Goal: Task Accomplishment & Management: Manage account settings

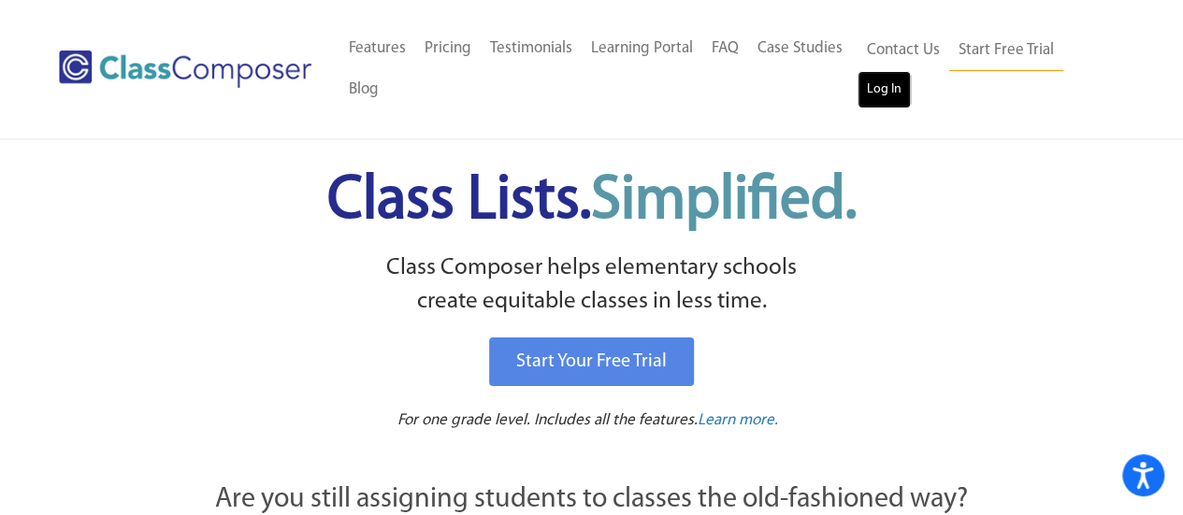
click at [873, 83] on link "Log In" at bounding box center [884, 89] width 53 height 37
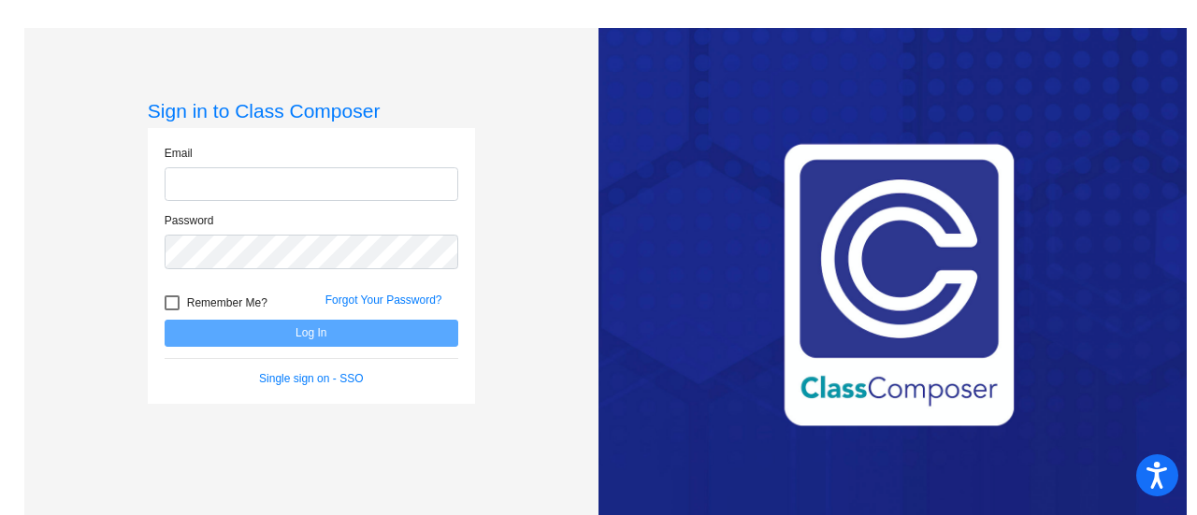
type input "kimee@fowlervilleschools.org"
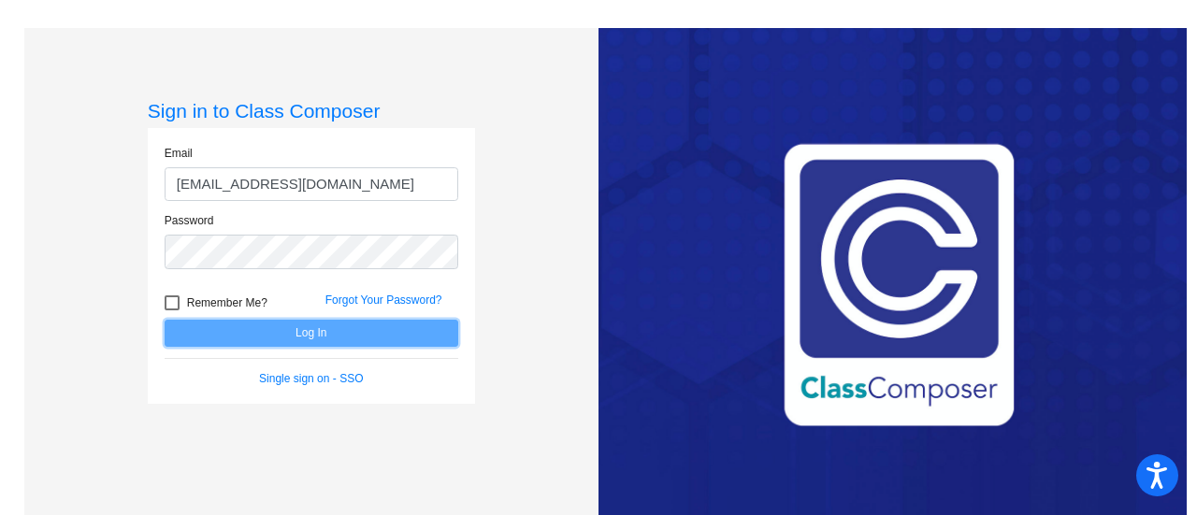
click at [335, 336] on button "Log In" at bounding box center [312, 333] width 294 height 27
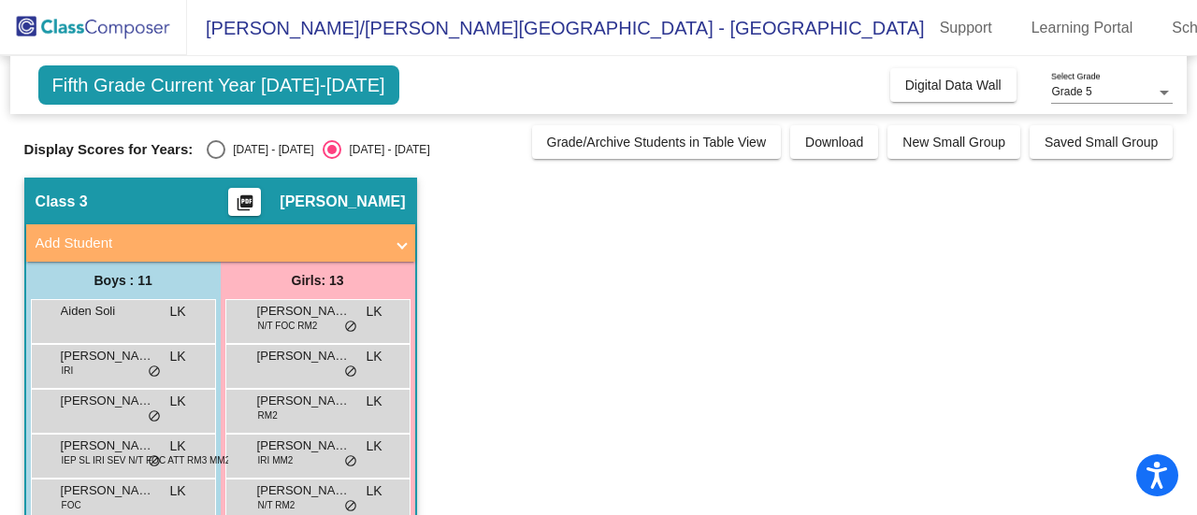
click at [219, 152] on div "Select an option" at bounding box center [216, 149] width 19 height 19
click at [216, 159] on input "2024 - 2025" at bounding box center [215, 159] width 1 height 1
radio input "true"
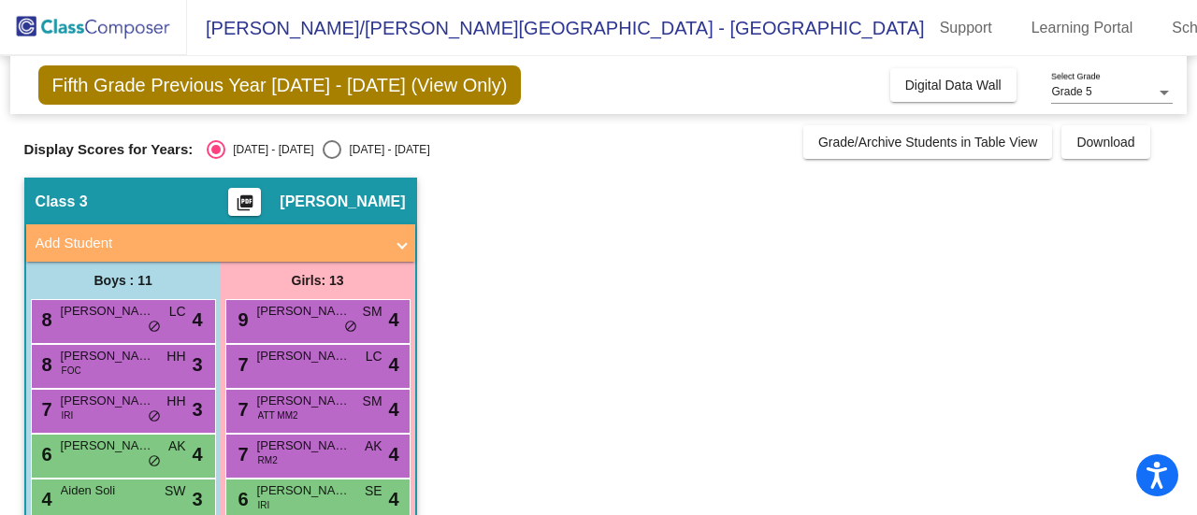
click at [331, 159] on input "2025 - 2026" at bounding box center [331, 159] width 1 height 1
radio input "true"
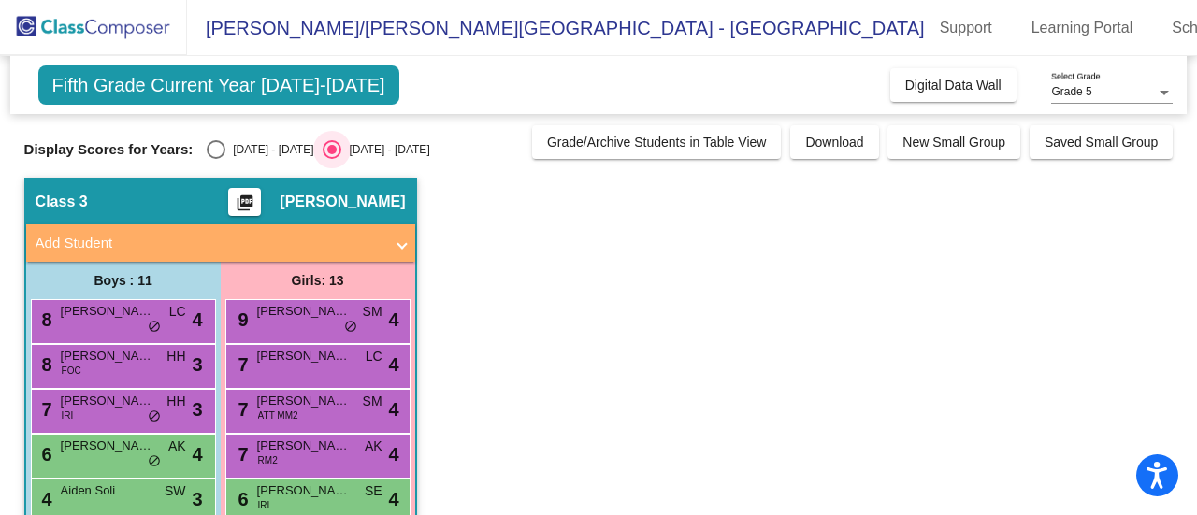
click at [215, 159] on input "2024 - 2025" at bounding box center [215, 159] width 1 height 1
radio input "true"
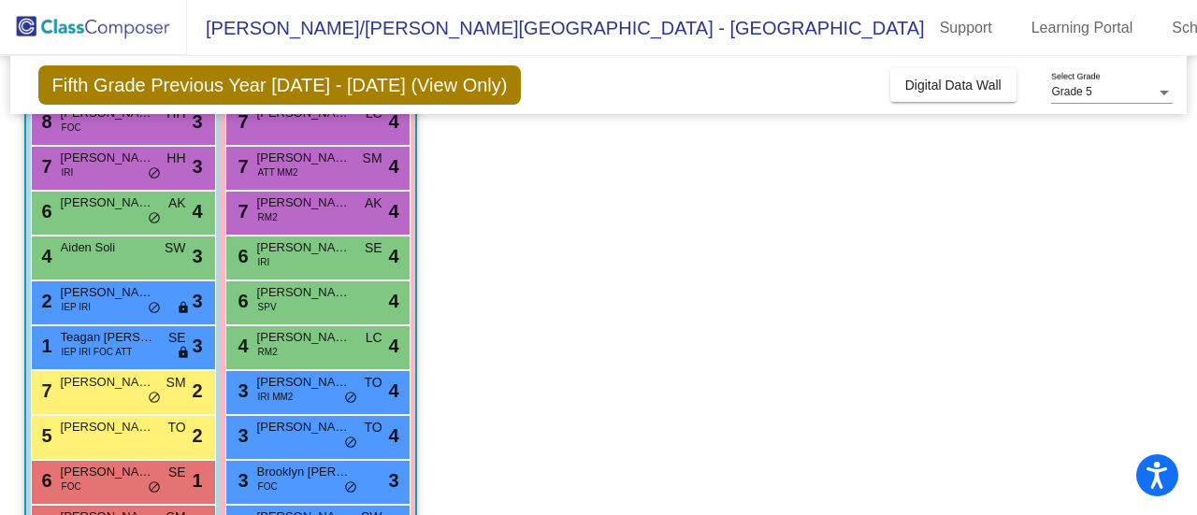
scroll to position [245, 0]
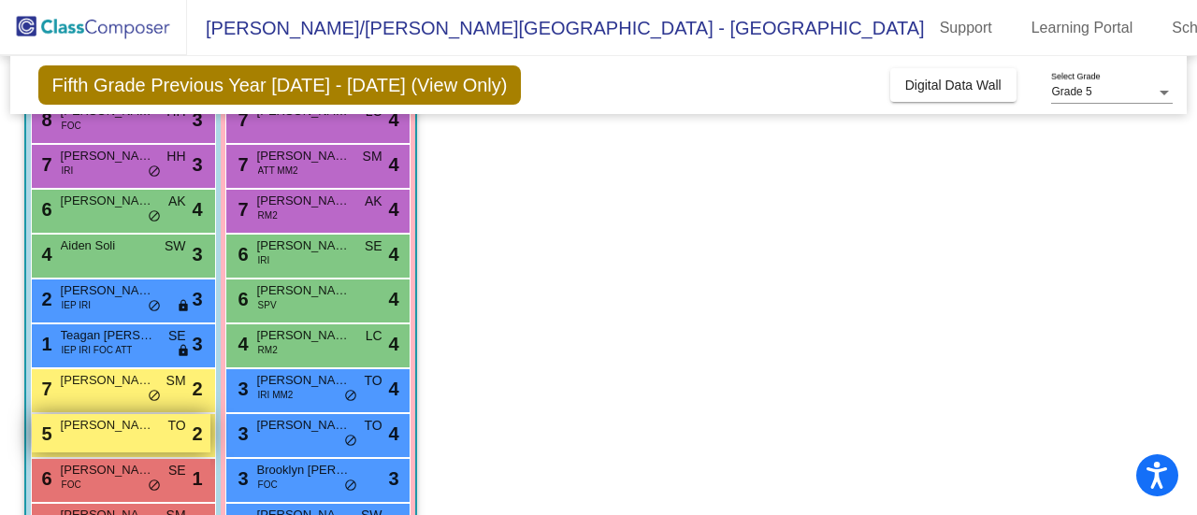
click at [93, 440] on div "5 Oliver Blevins TO lock do_not_disturb_alt 2" at bounding box center [121, 433] width 179 height 38
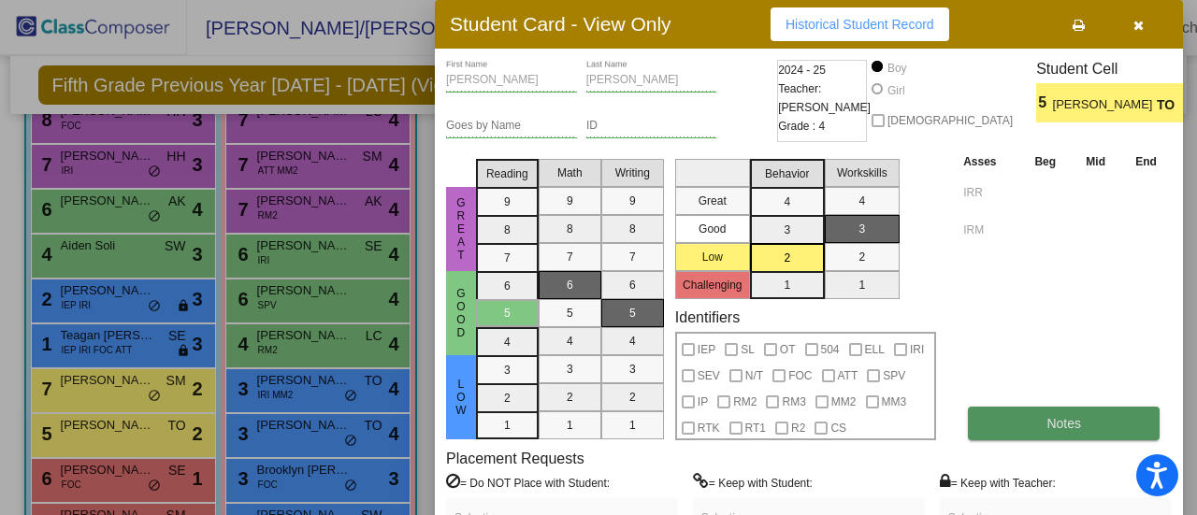
click at [1084, 426] on button "Notes" at bounding box center [1064, 424] width 192 height 34
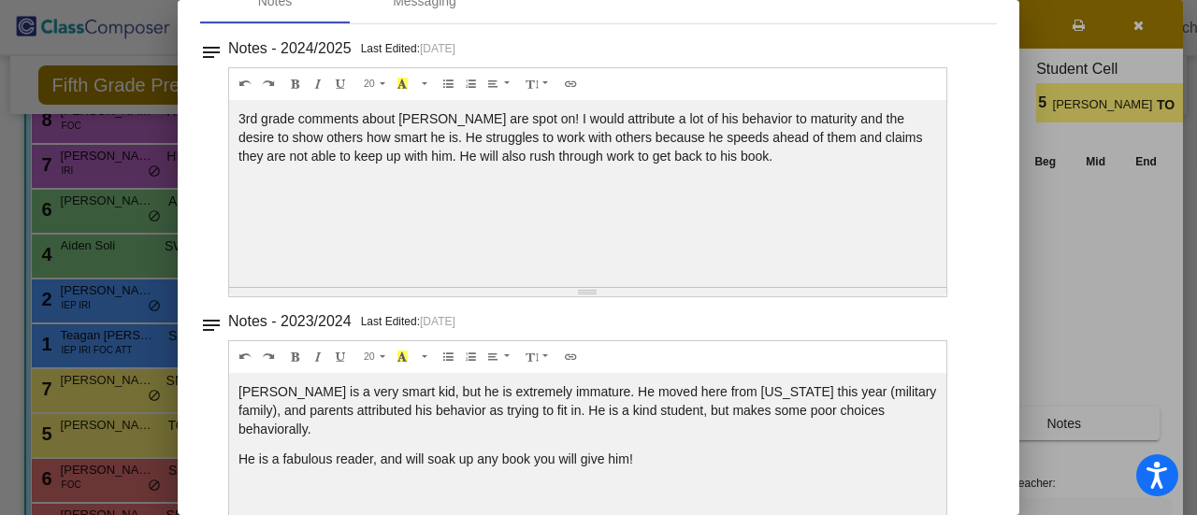
scroll to position [0, 0]
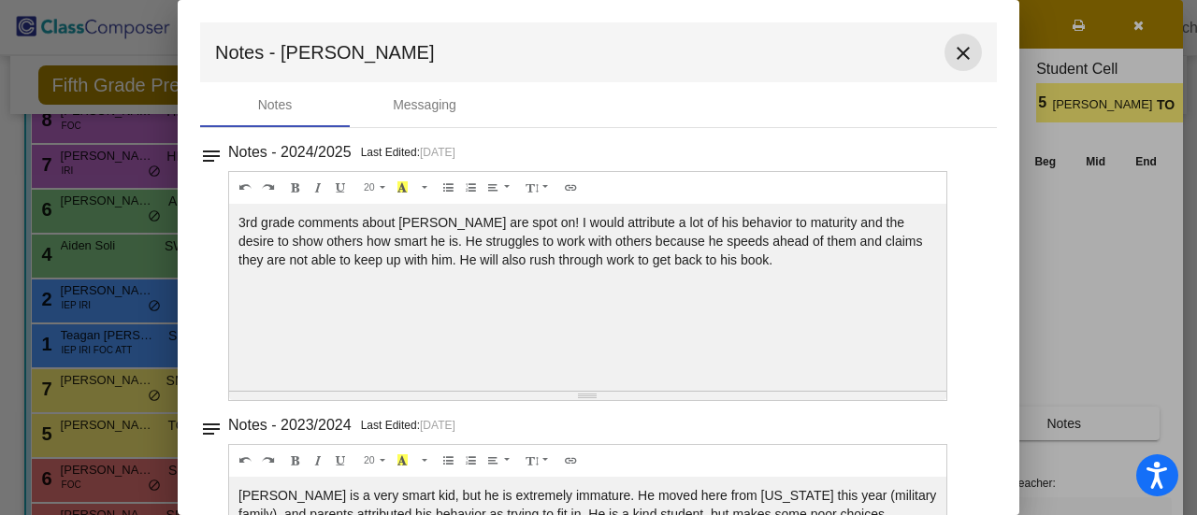
click at [960, 51] on mat-icon "close" at bounding box center [963, 53] width 22 height 22
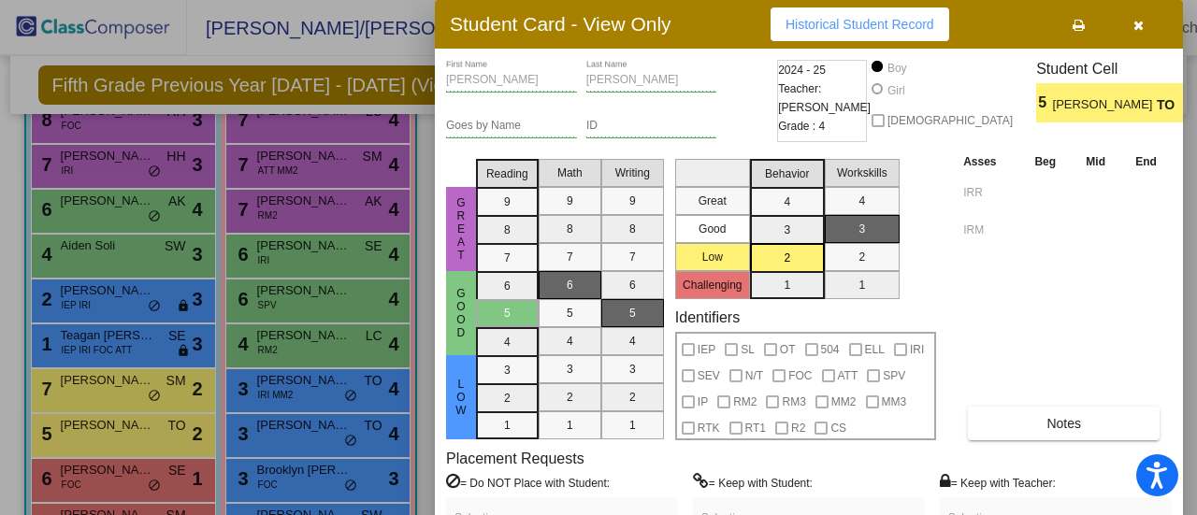
click at [93, 485] on div at bounding box center [598, 257] width 1197 height 515
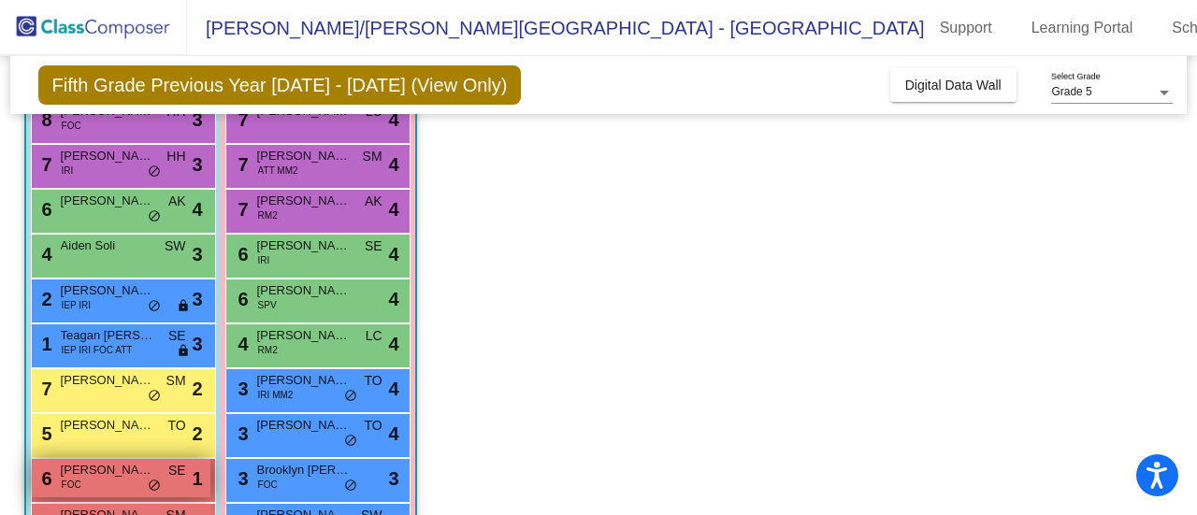
click at [65, 491] on div "6 Scott Murphy FOC SE lock do_not_disturb_alt 1" at bounding box center [121, 478] width 179 height 38
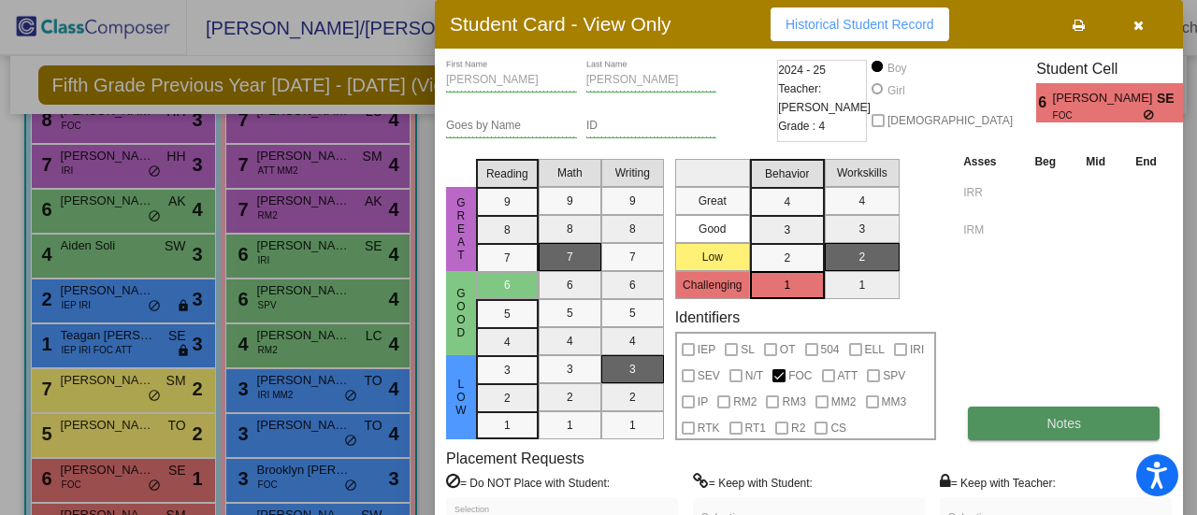
click at [1037, 426] on button "Notes" at bounding box center [1064, 424] width 192 height 34
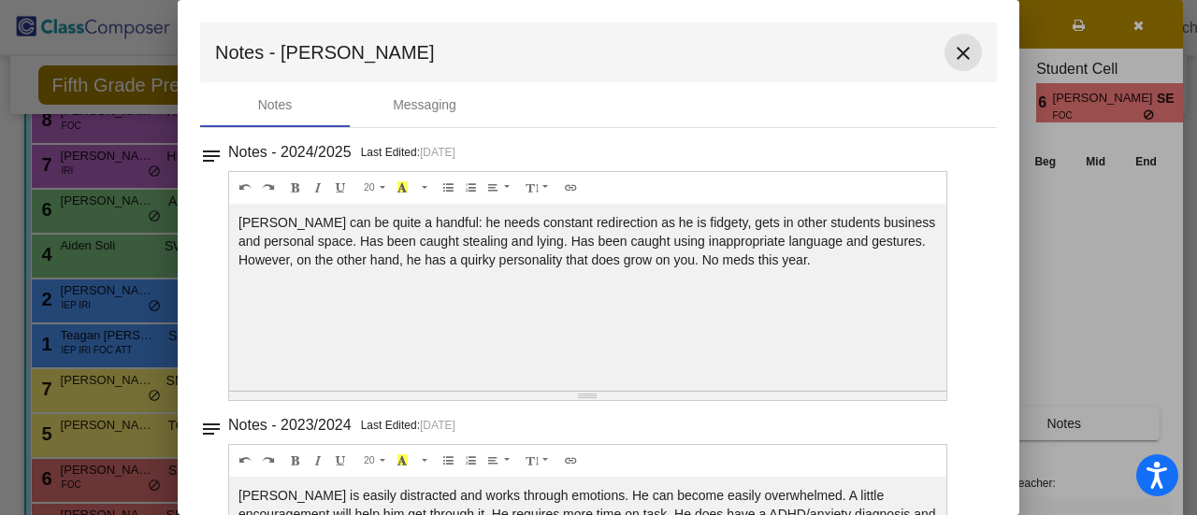
click at [952, 55] on mat-icon "close" at bounding box center [963, 53] width 22 height 22
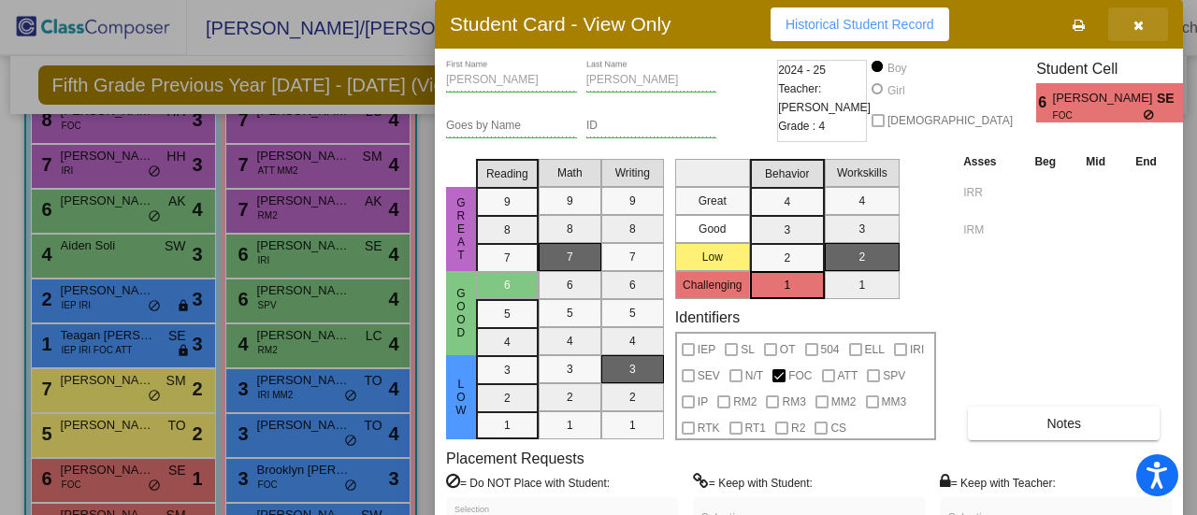
click at [1139, 31] on icon "button" at bounding box center [1139, 25] width 10 height 13
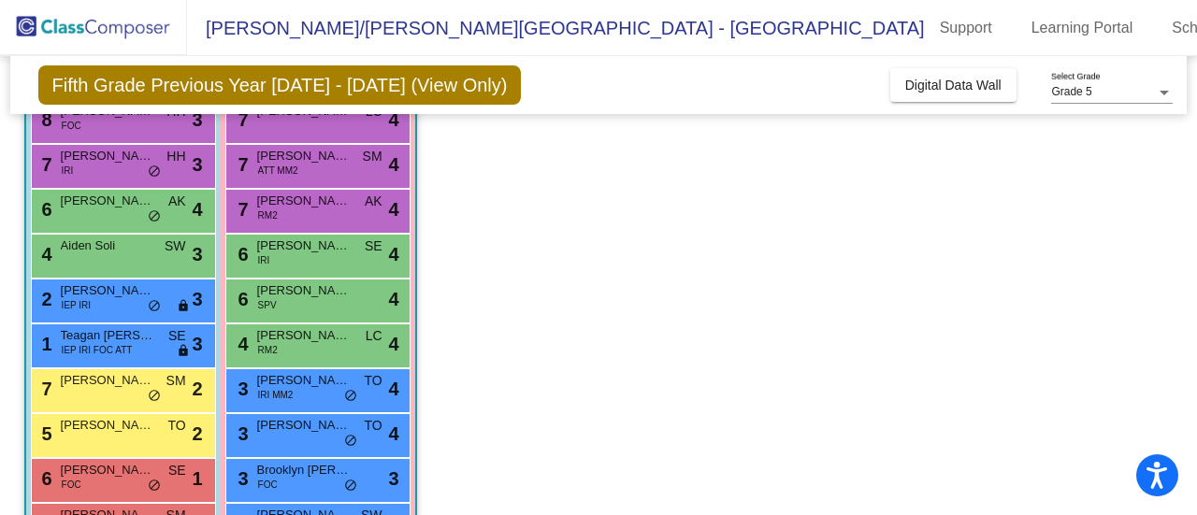
scroll to position [397, 0]
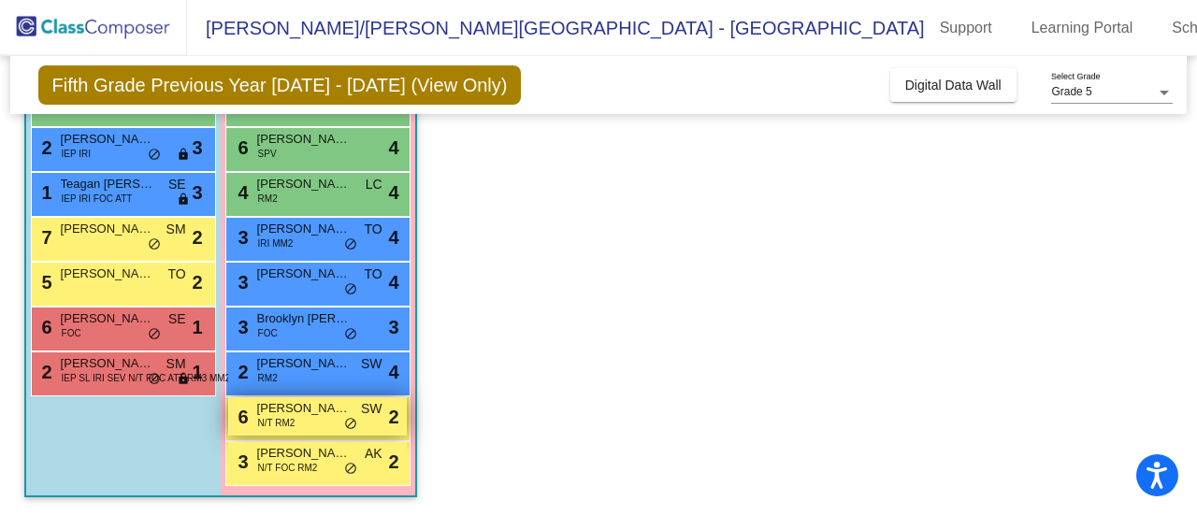
click at [294, 424] on span "N/T RM2" at bounding box center [276, 423] width 37 height 14
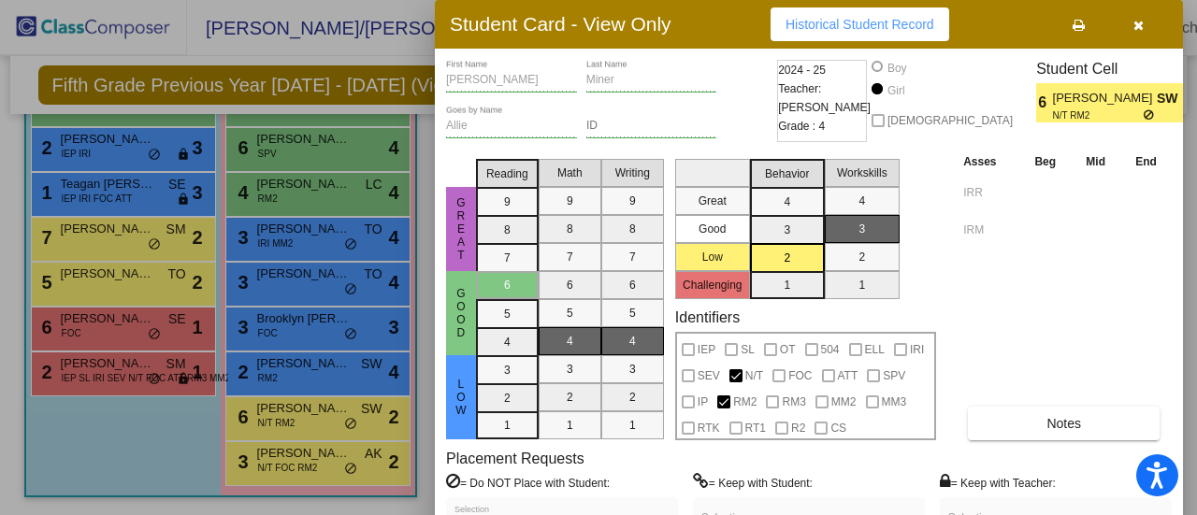
click at [1188, 254] on div at bounding box center [598, 257] width 1197 height 515
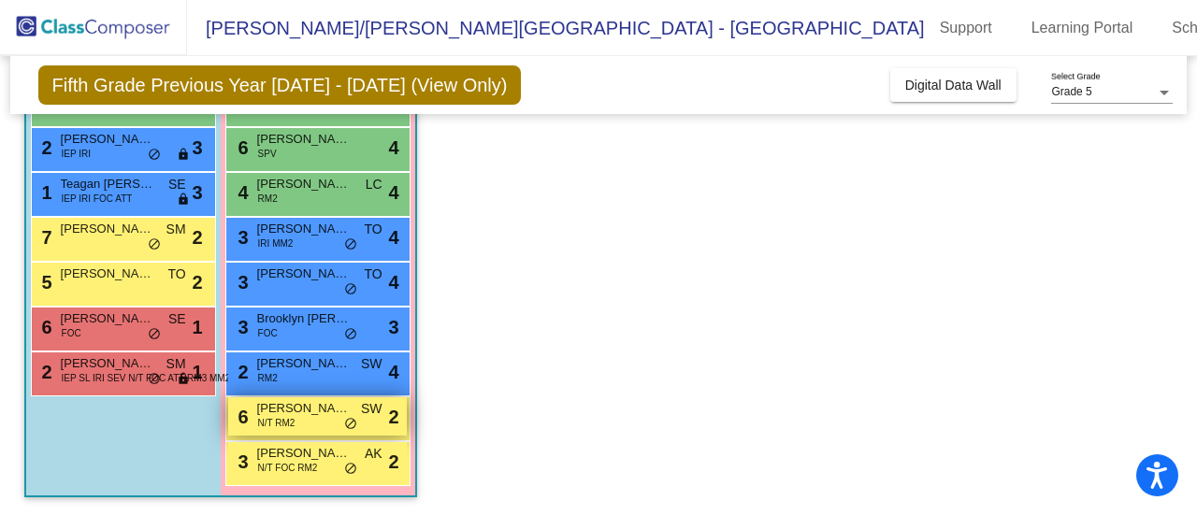
click at [294, 431] on div "6 Allison Miner N/T RM2 SW lock do_not_disturb_alt 2" at bounding box center [317, 417] width 179 height 38
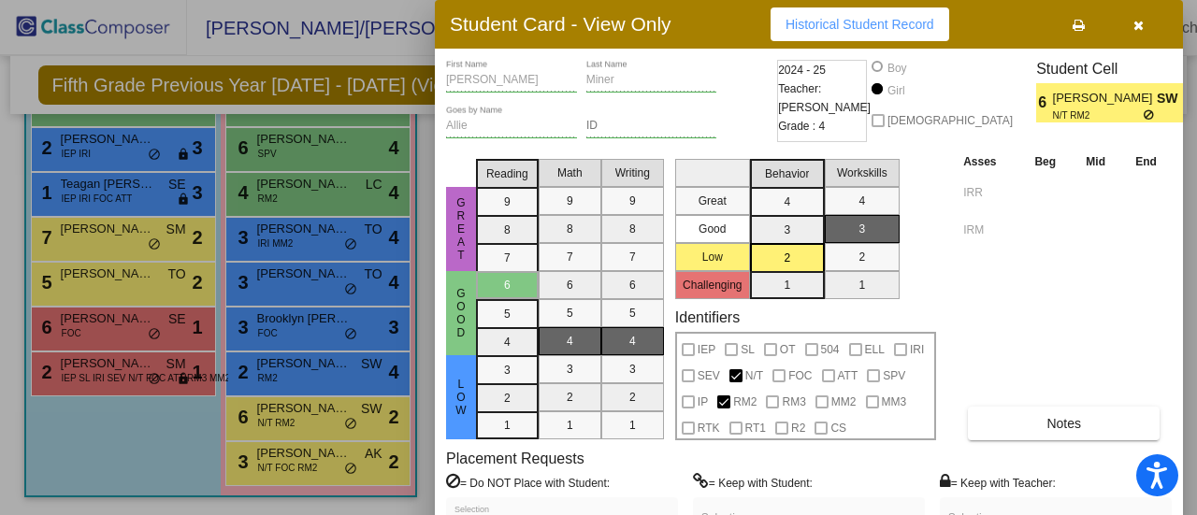
drag, startPoint x: 1051, startPoint y: 309, endPoint x: 907, endPoint y: 136, distance: 225.2
click at [907, 136] on div "Allison First Name Miner Last Name Allie Goes by Name ID 2024 - 25 Teacher: She…" at bounding box center [809, 324] width 726 height 529
click at [690, 133] on div "ID" at bounding box center [652, 122] width 131 height 32
drag, startPoint x: 960, startPoint y: 351, endPoint x: 1028, endPoint y: 231, distance: 137.8
click at [1057, 252] on div "Asses Beg Mid End IRR IRM Notes" at bounding box center [1065, 296] width 213 height 289
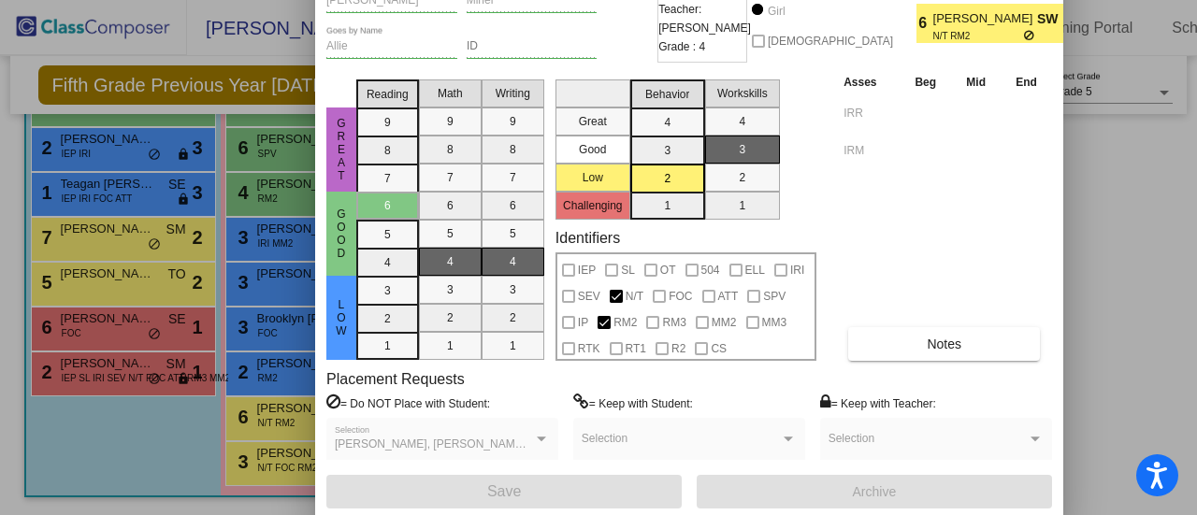
drag, startPoint x: 634, startPoint y: 13, endPoint x: 515, endPoint y: -63, distance: 140.9
click at [515, 0] on html "Accessibility Screen-Reader Guide, Feedback, and Issue Reporting | New window H…" at bounding box center [598, 257] width 1197 height 515
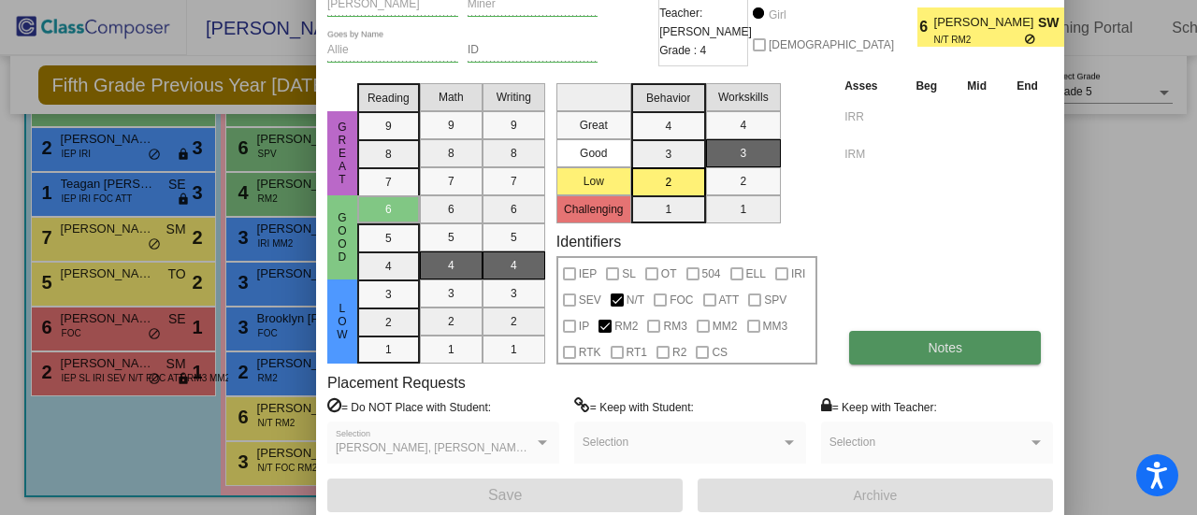
click at [917, 347] on button "Notes" at bounding box center [945, 348] width 192 height 34
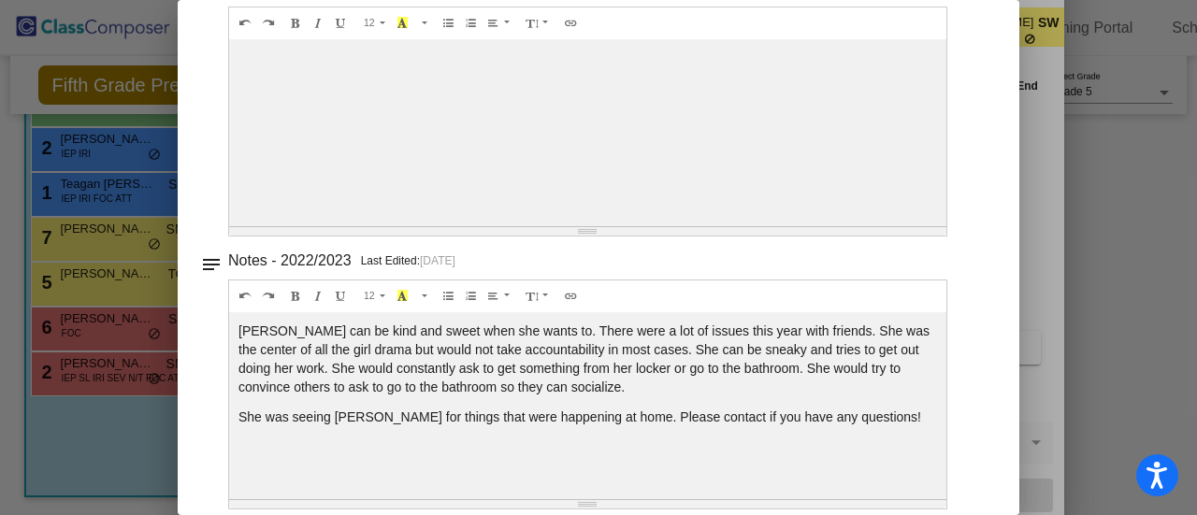
scroll to position [0, 0]
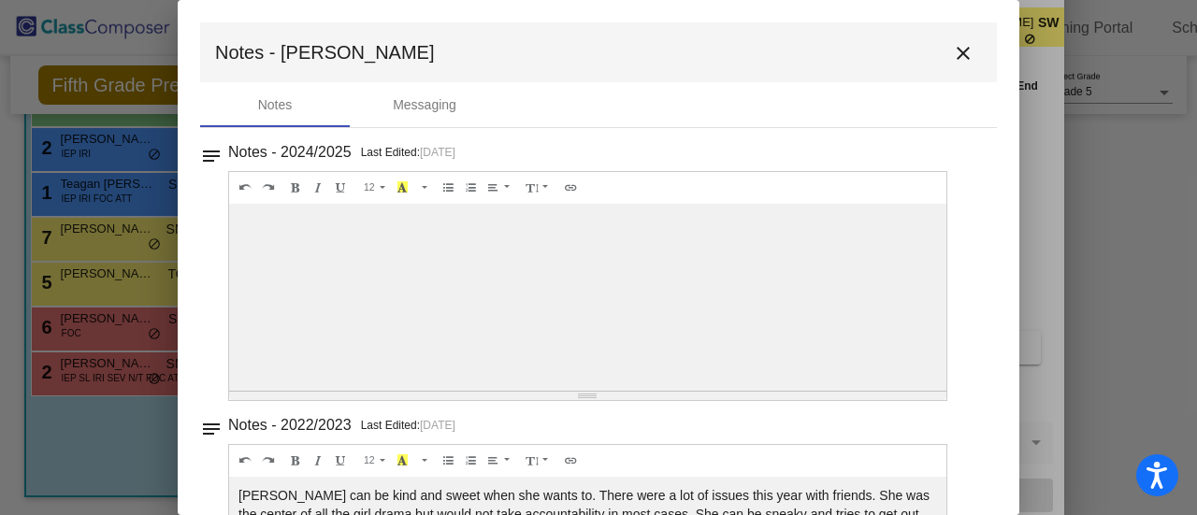
click at [952, 63] on mat-icon "close" at bounding box center [963, 53] width 22 height 22
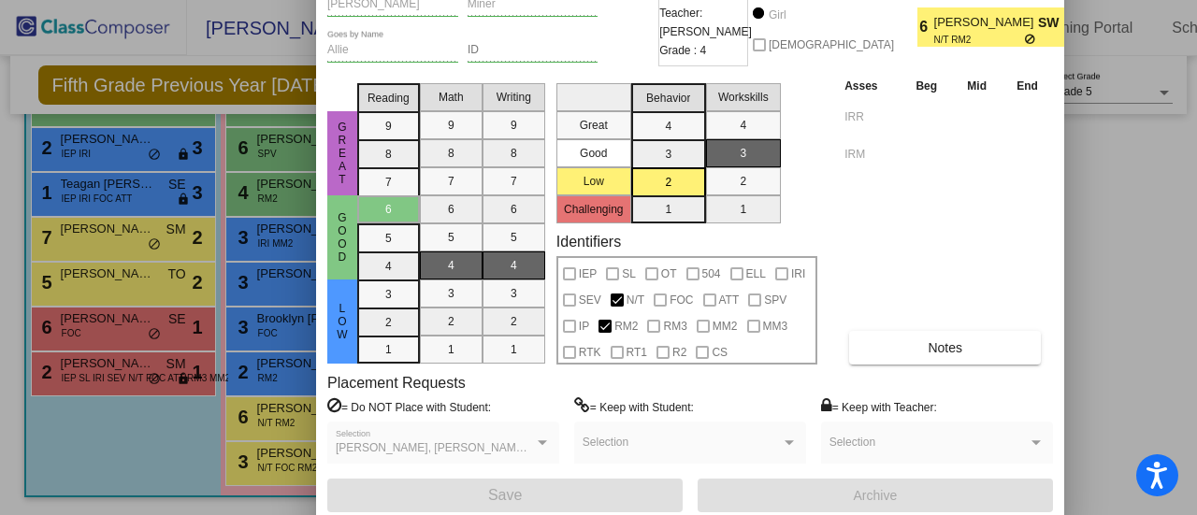
click at [1113, 125] on div at bounding box center [598, 257] width 1197 height 515
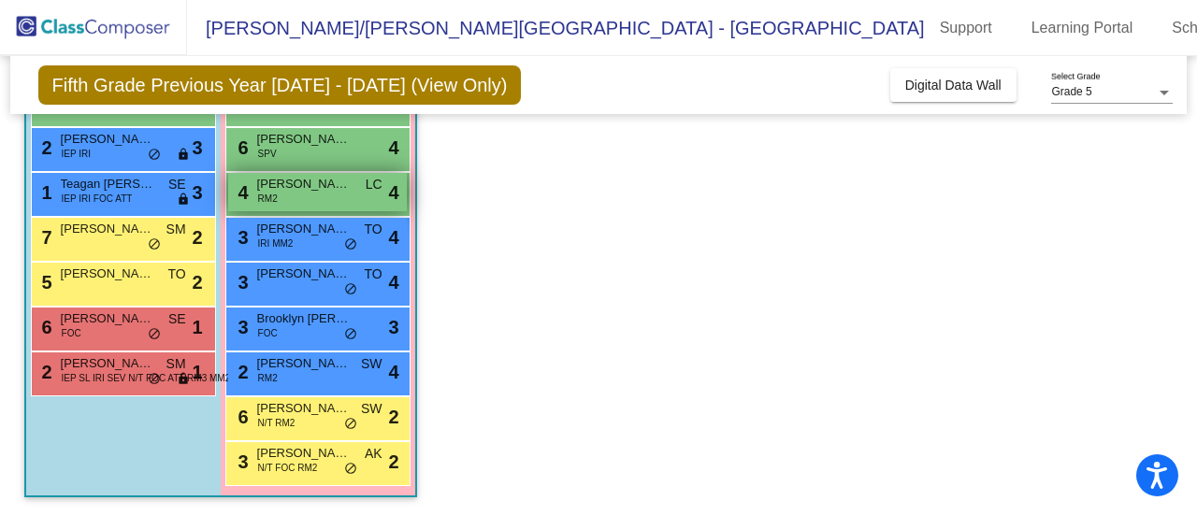
click at [296, 199] on div "4 Reese Brown RM2 LC lock do_not_disturb_alt 4" at bounding box center [317, 192] width 179 height 38
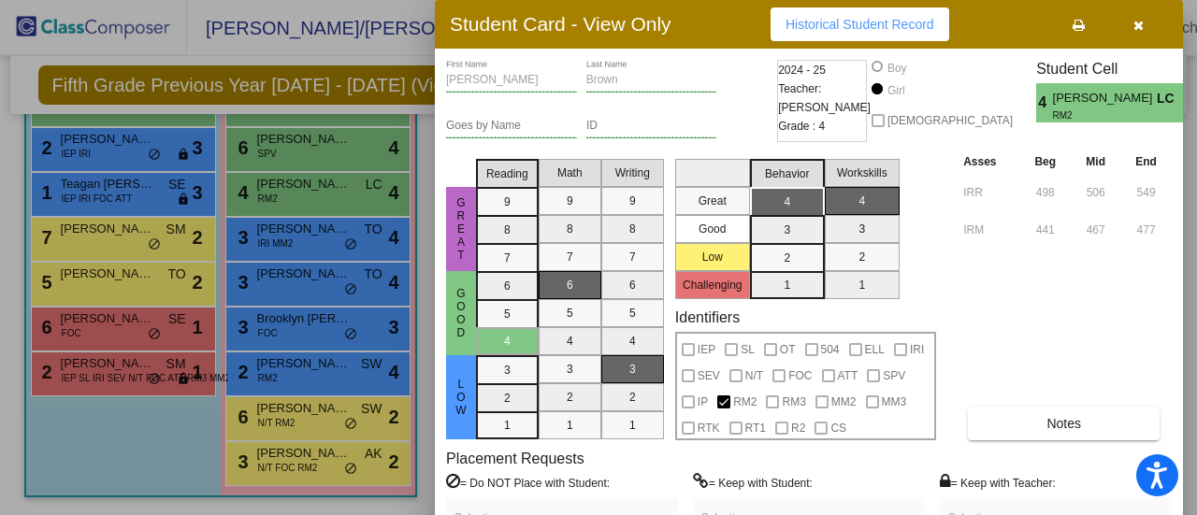
click at [101, 194] on div at bounding box center [598, 257] width 1197 height 515
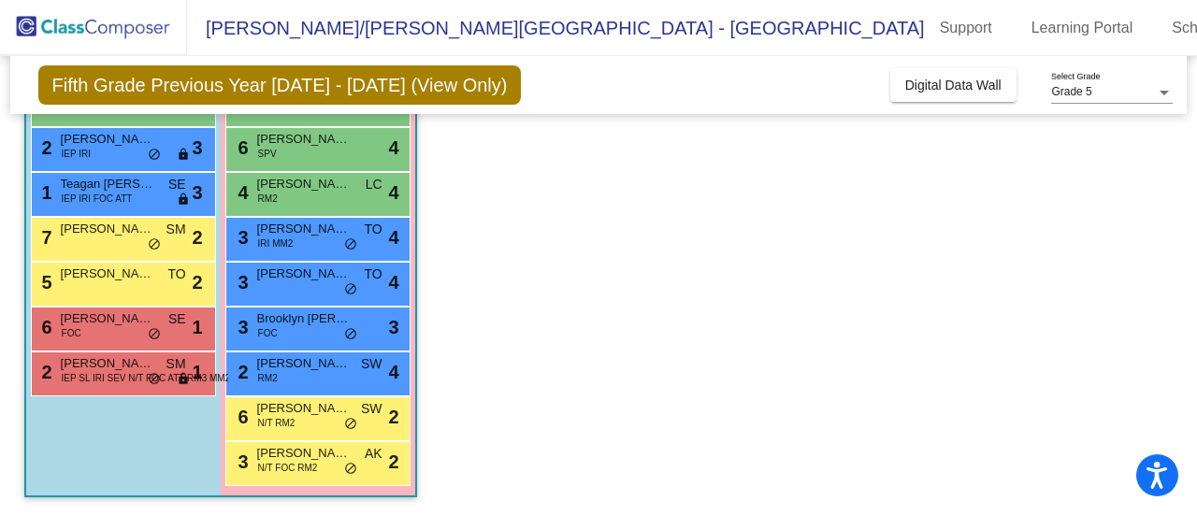
click at [101, 194] on span "IEP IRI FOC ATT" at bounding box center [97, 199] width 71 height 14
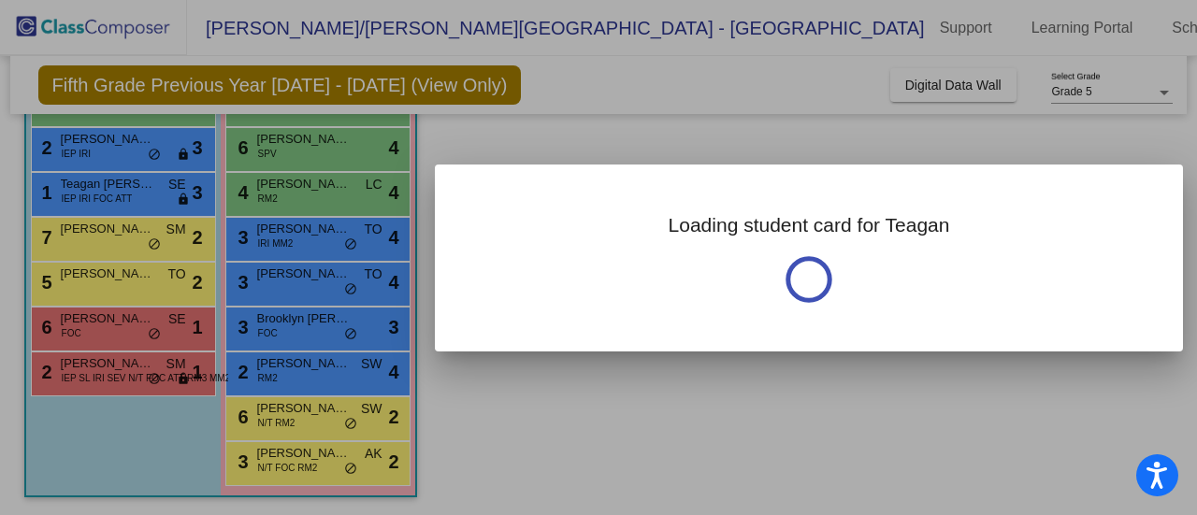
click at [101, 194] on div at bounding box center [598, 257] width 1197 height 515
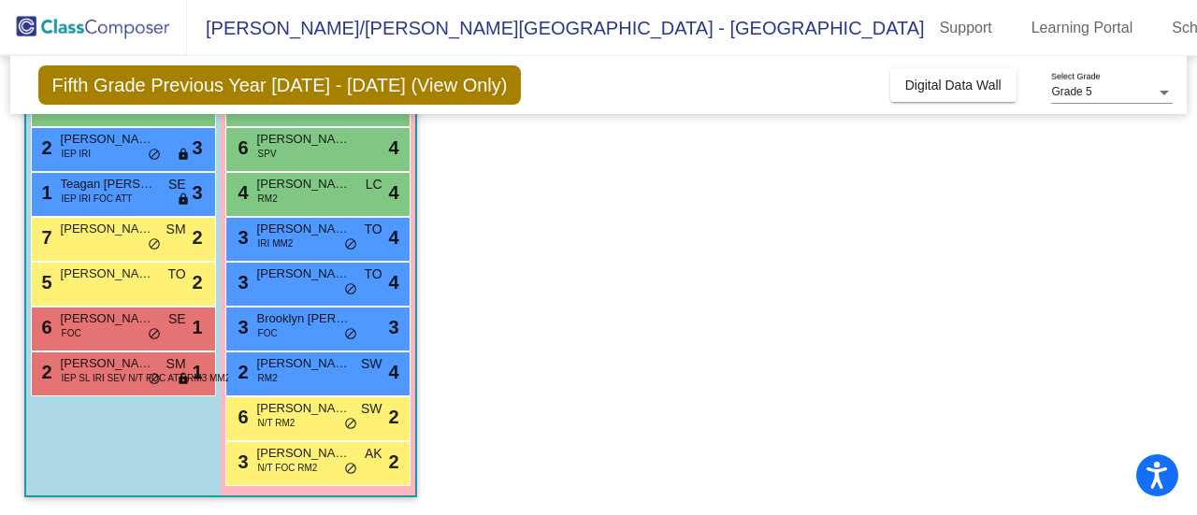
click at [101, 194] on span "IEP IRI FOC ATT" at bounding box center [97, 199] width 71 height 14
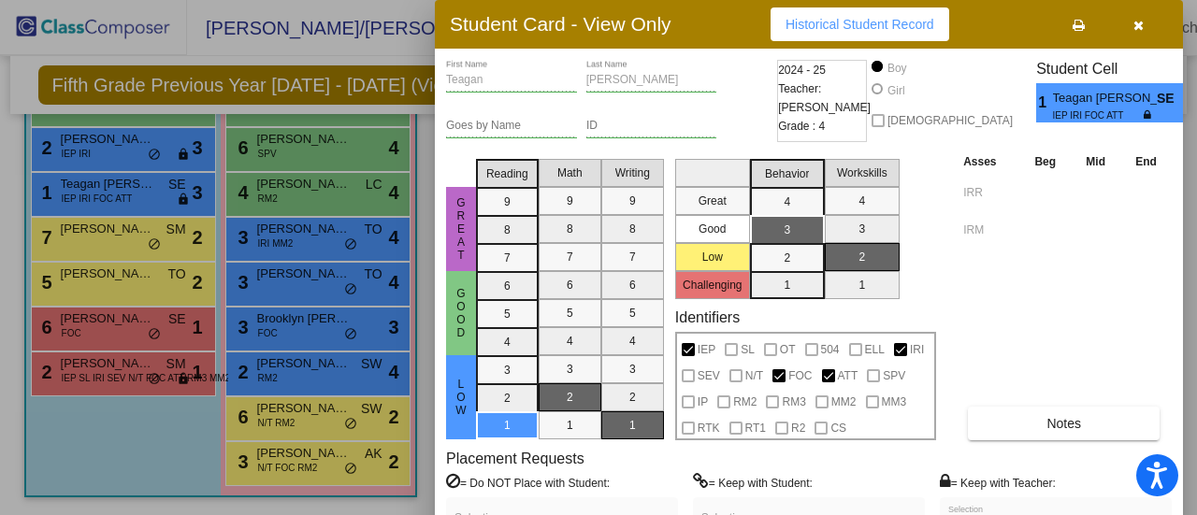
click at [108, 242] on div at bounding box center [598, 257] width 1197 height 515
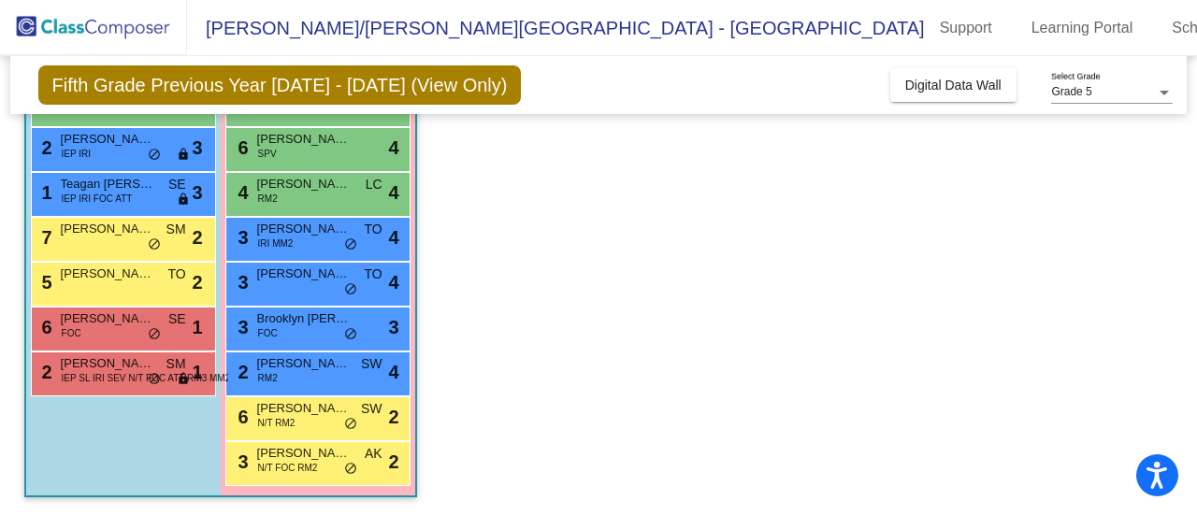
click at [108, 242] on div "7 Evan Hoisington SM lock do_not_disturb_alt 2" at bounding box center [121, 237] width 179 height 38
